Goal: Task Accomplishment & Management: Manage account settings

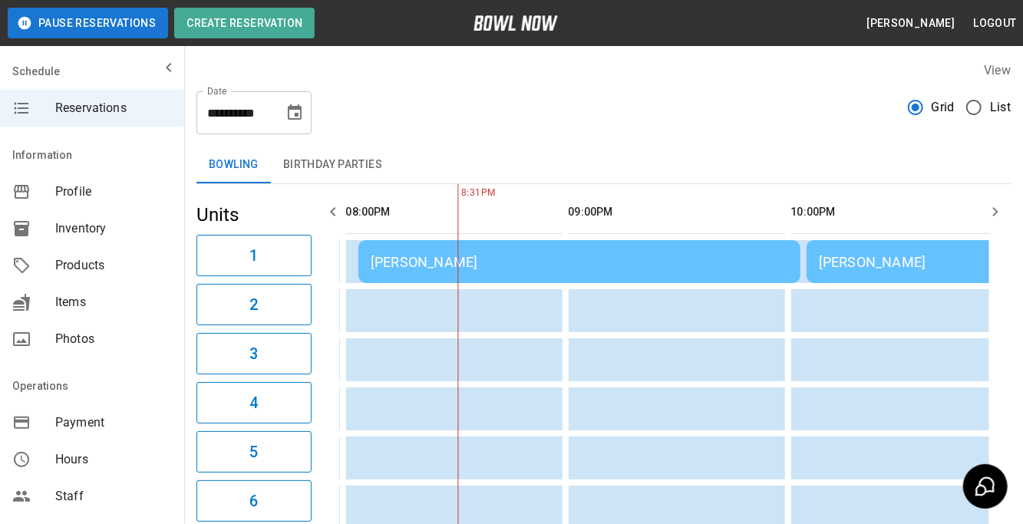
click at [115, 117] on span "Reservations" at bounding box center [113, 108] width 117 height 18
click at [162, 68] on icon "mailbox folders" at bounding box center [169, 67] width 18 height 18
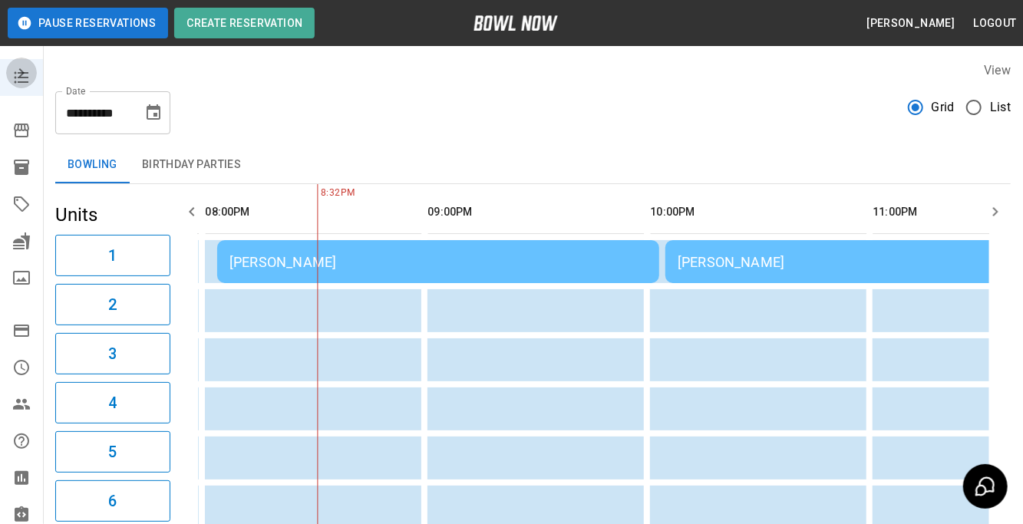
click at [19, 84] on button "mailbox folders" at bounding box center [21, 73] width 31 height 31
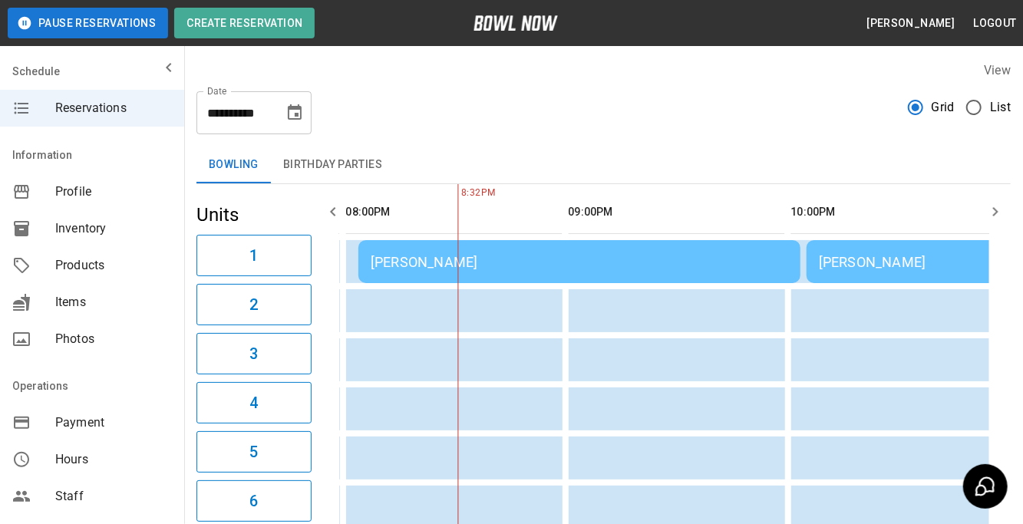
click at [63, 185] on span "Profile" at bounding box center [113, 192] width 117 height 18
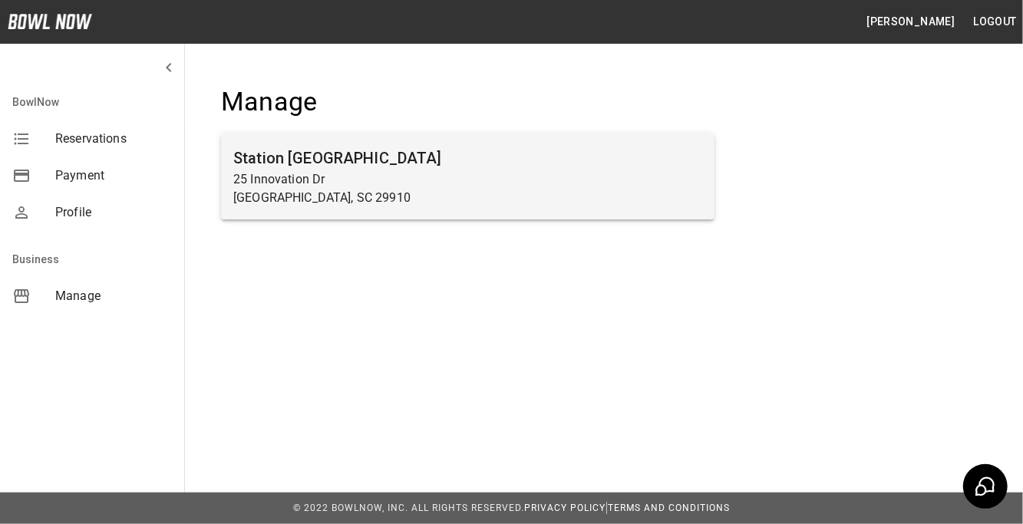
click at [485, 152] on h6 "Station 300 Bluffton" at bounding box center [467, 158] width 469 height 25
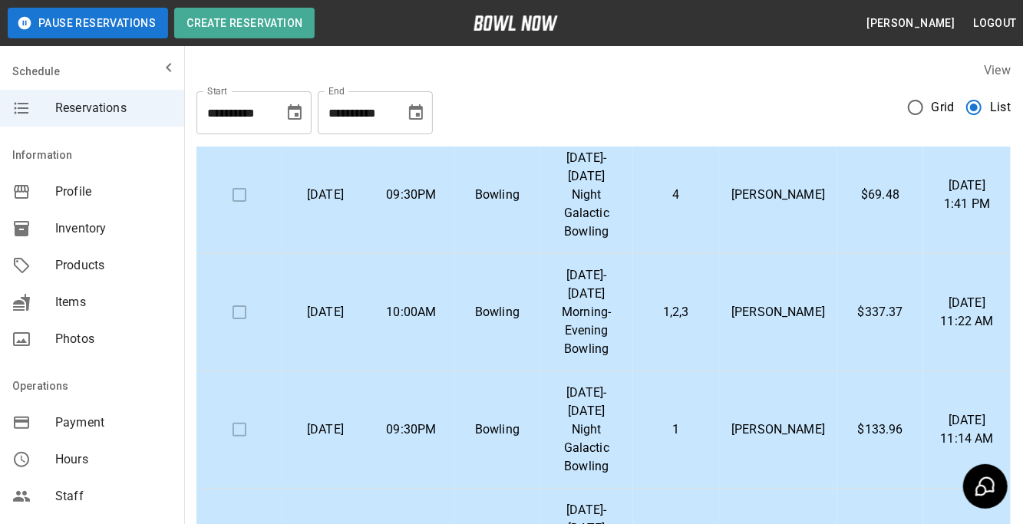
scroll to position [899, 0]
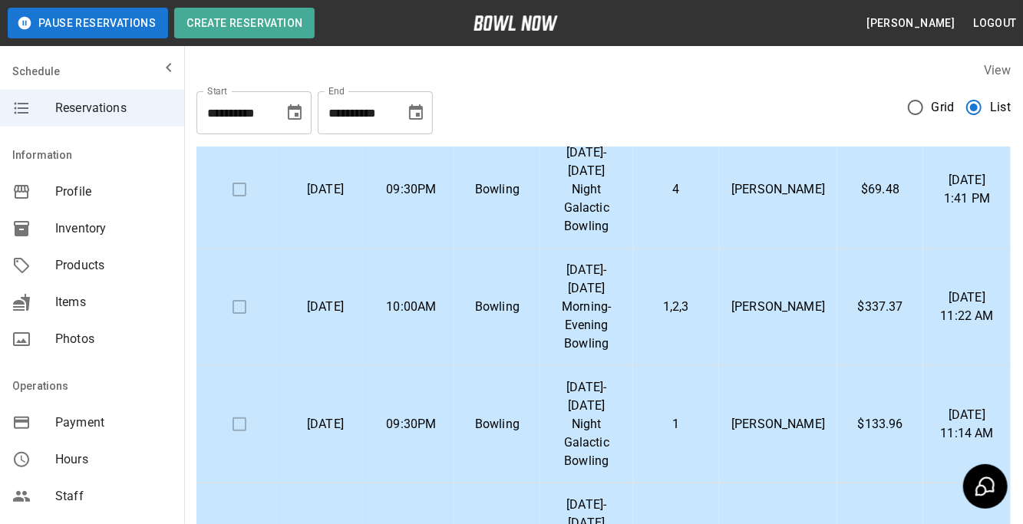
drag, startPoint x: 1010, startPoint y: 209, endPoint x: 971, endPoint y: 562, distance: 355.8
click at [971, 523] on html "**********" at bounding box center [511, 424] width 1023 height 849
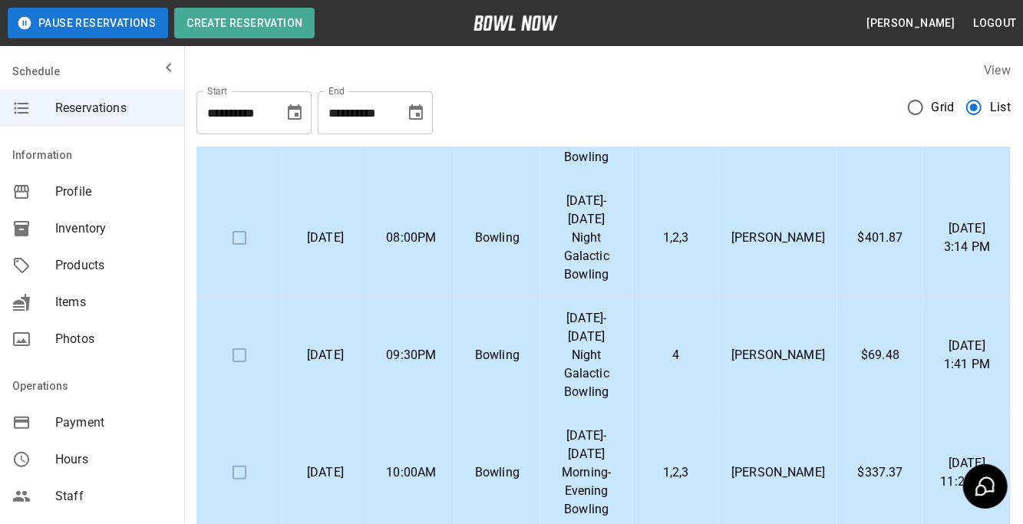
scroll to position [694, 0]
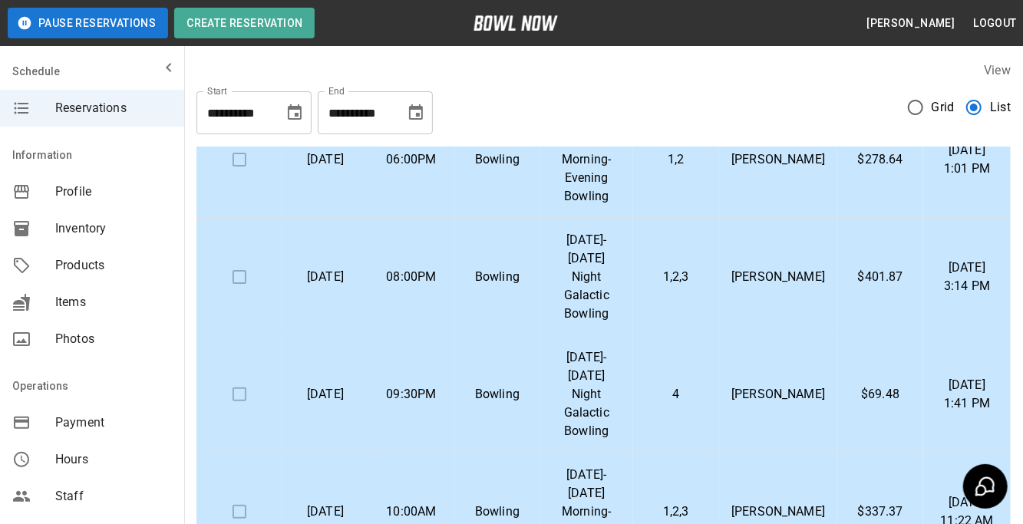
drag, startPoint x: 998, startPoint y: 433, endPoint x: 1000, endPoint y: 360, distance: 72.9
click at [1000, 360] on td "Aug 31, 2025 1:41 PM" at bounding box center [966, 394] width 87 height 117
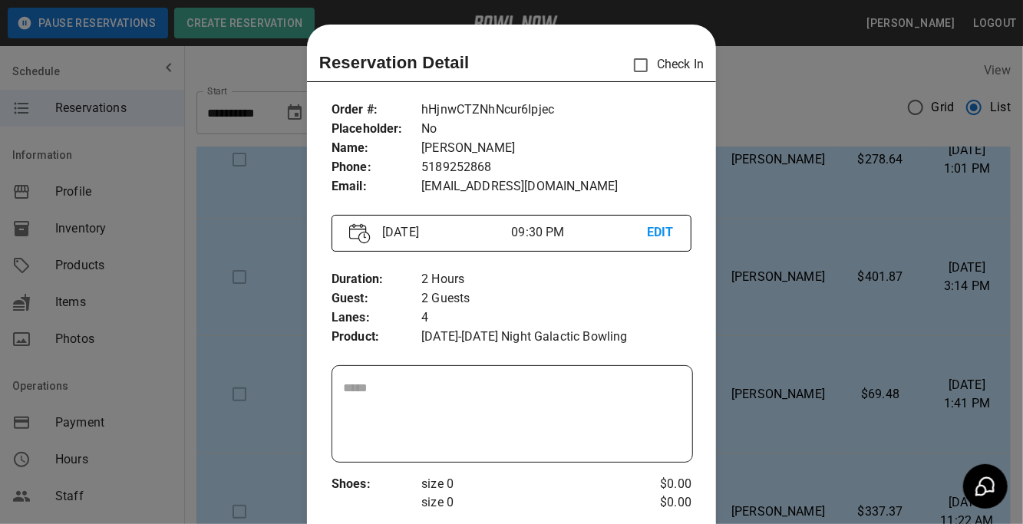
scroll to position [24, 0]
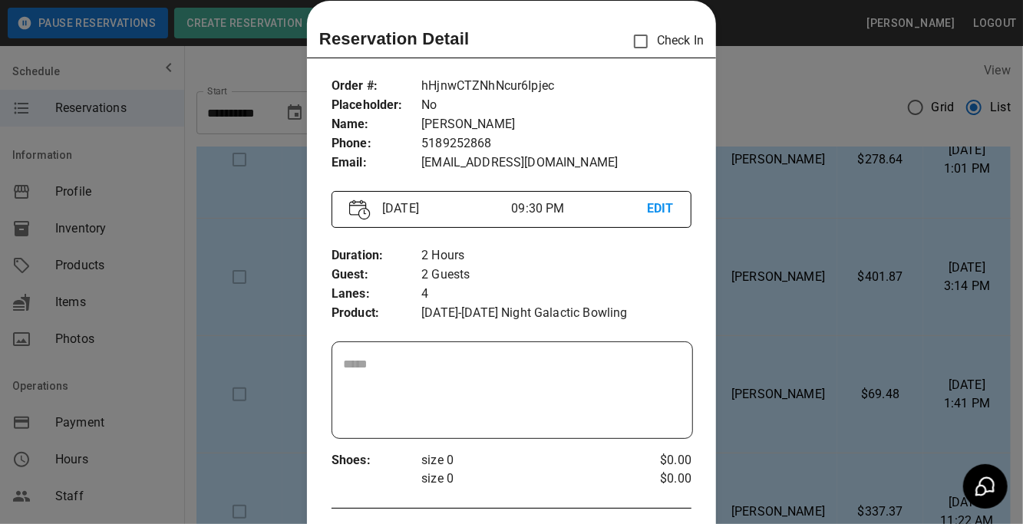
click at [932, 246] on div at bounding box center [511, 262] width 1023 height 524
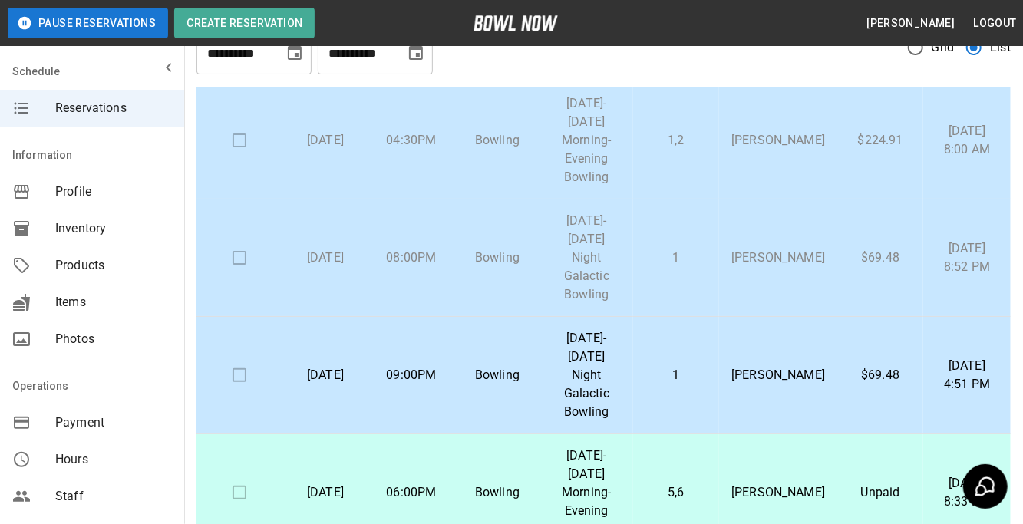
scroll to position [182, 0]
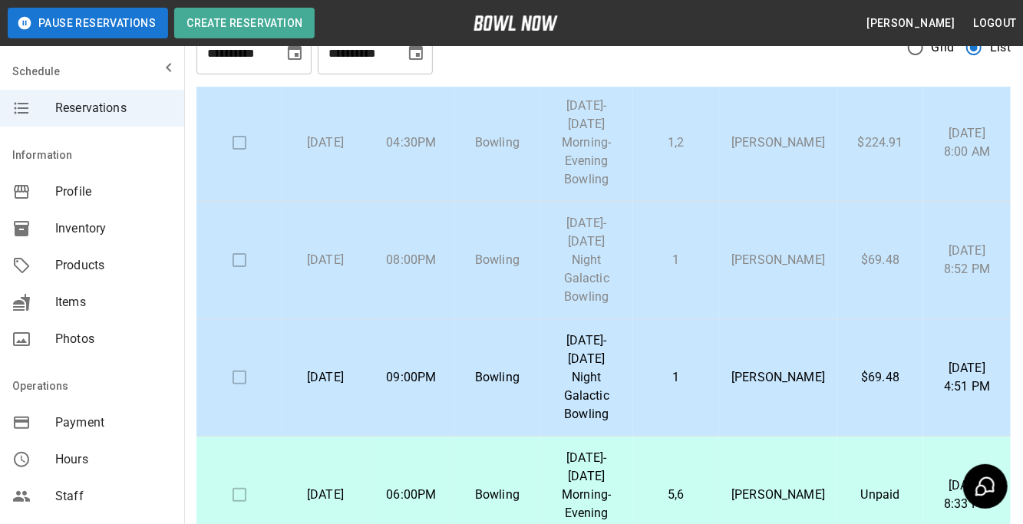
click at [241, 383] on td at bounding box center [239, 377] width 86 height 117
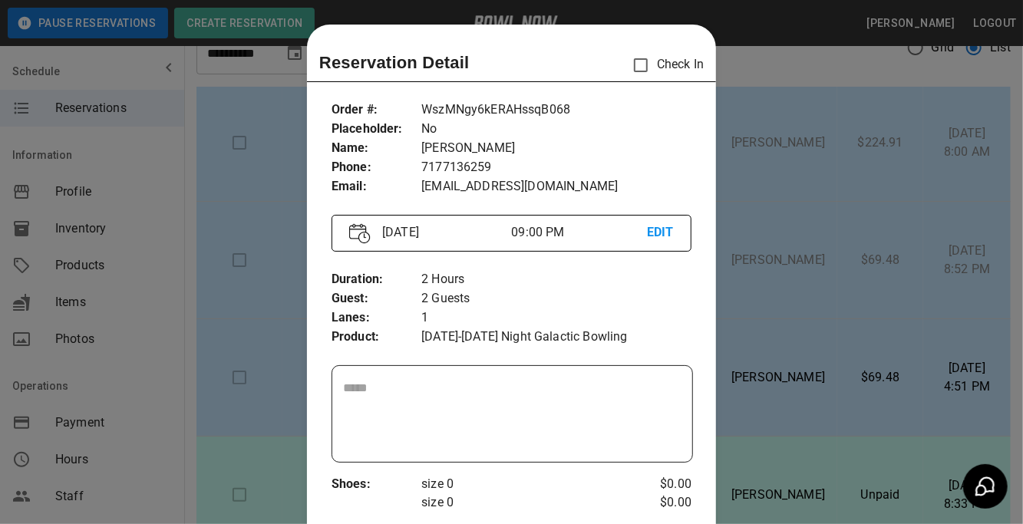
scroll to position [24, 0]
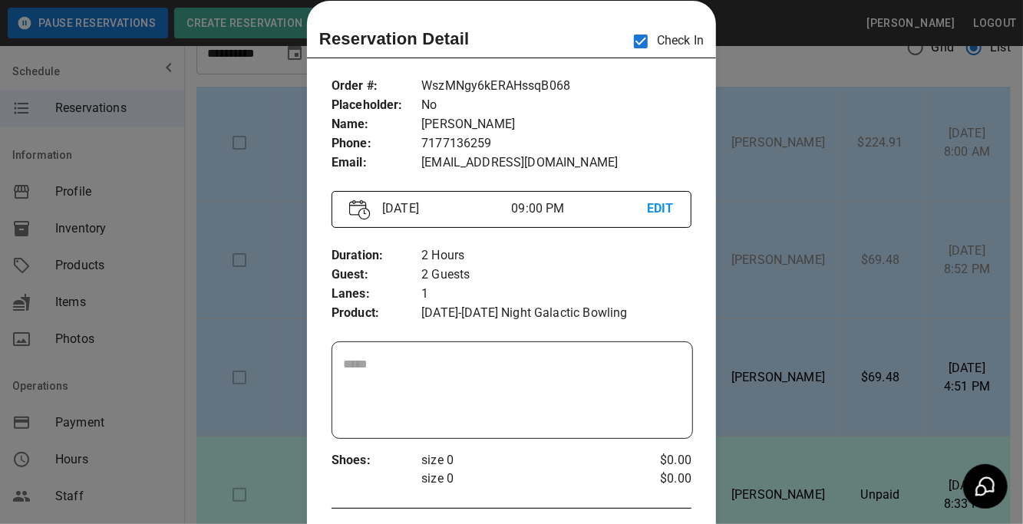
click at [906, 311] on div at bounding box center [511, 262] width 1023 height 524
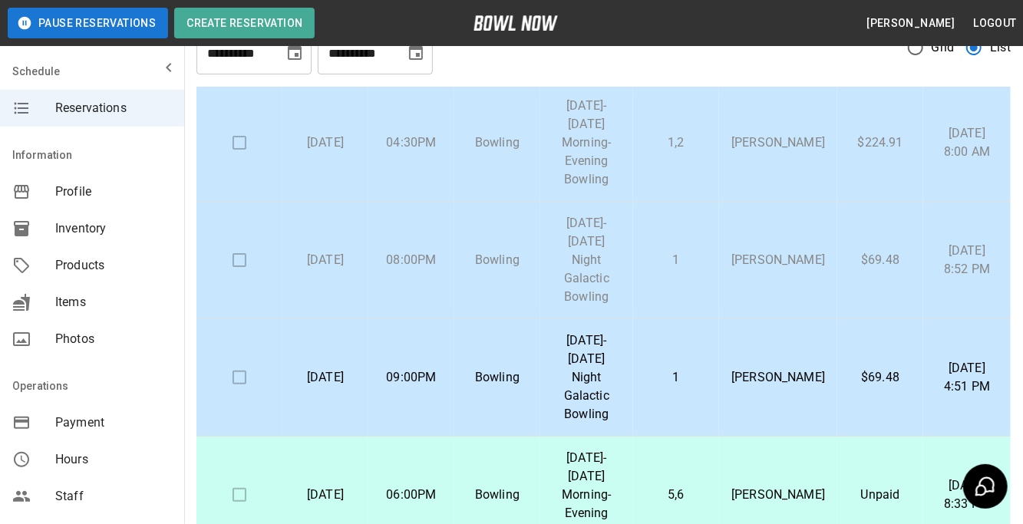
click at [1022, 130] on div "**********" at bounding box center [603, 347] width 838 height 717
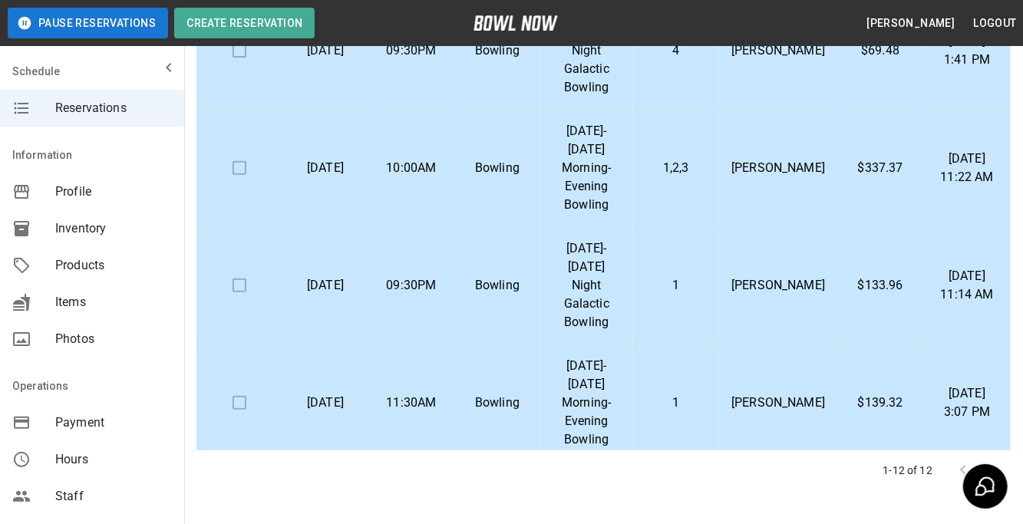
scroll to position [288, 0]
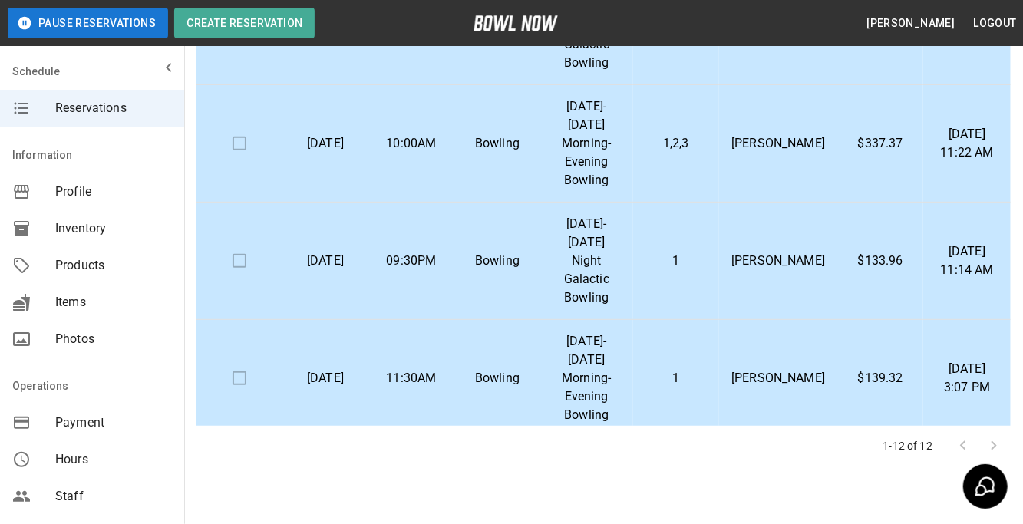
click at [993, 444] on div at bounding box center [977, 445] width 61 height 31
click at [915, 443] on p "1-12 of 12" at bounding box center [908, 445] width 50 height 15
click at [987, 448] on div at bounding box center [977, 445] width 61 height 31
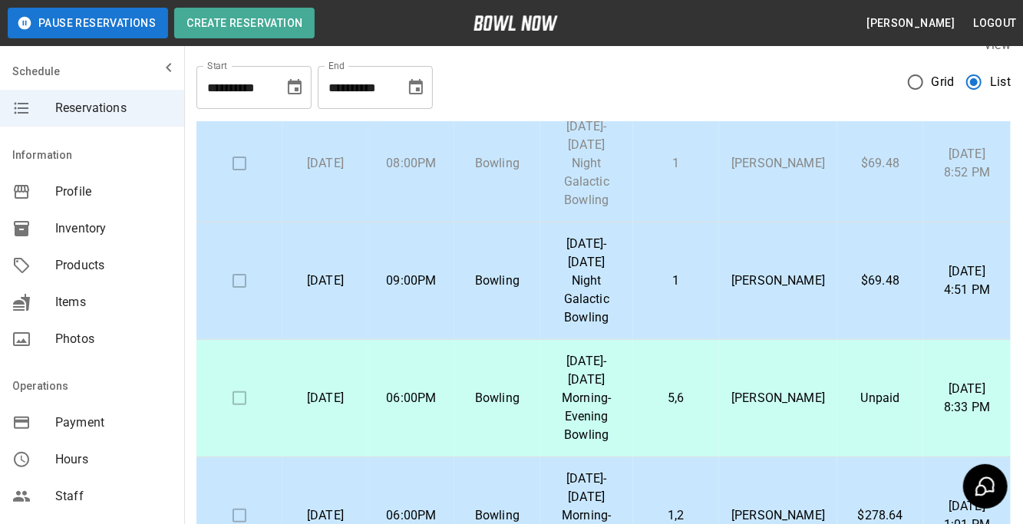
scroll to position [26, 0]
